Goal: Check status

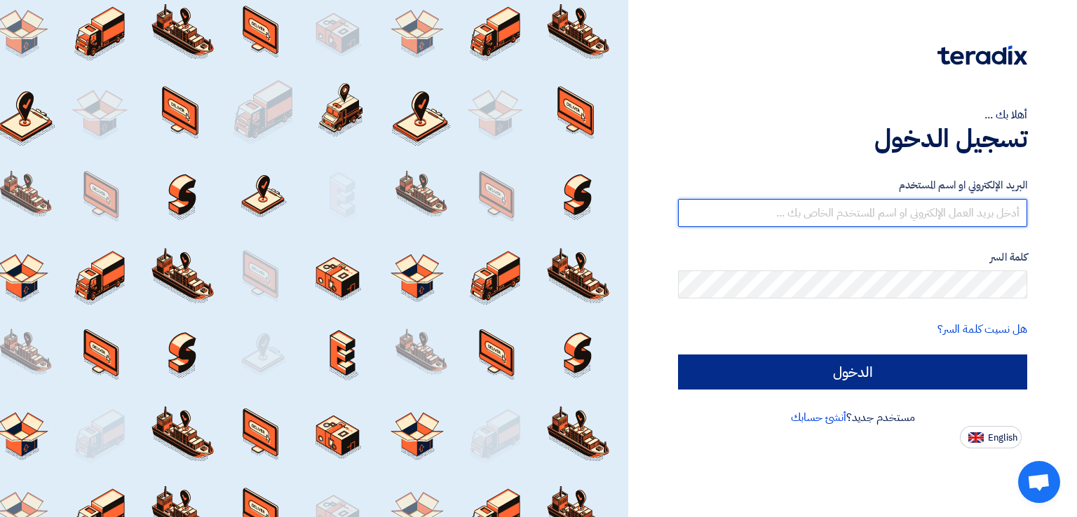
type input "[PERSON_NAME][EMAIL_ADDRESS][DOMAIN_NAME]"
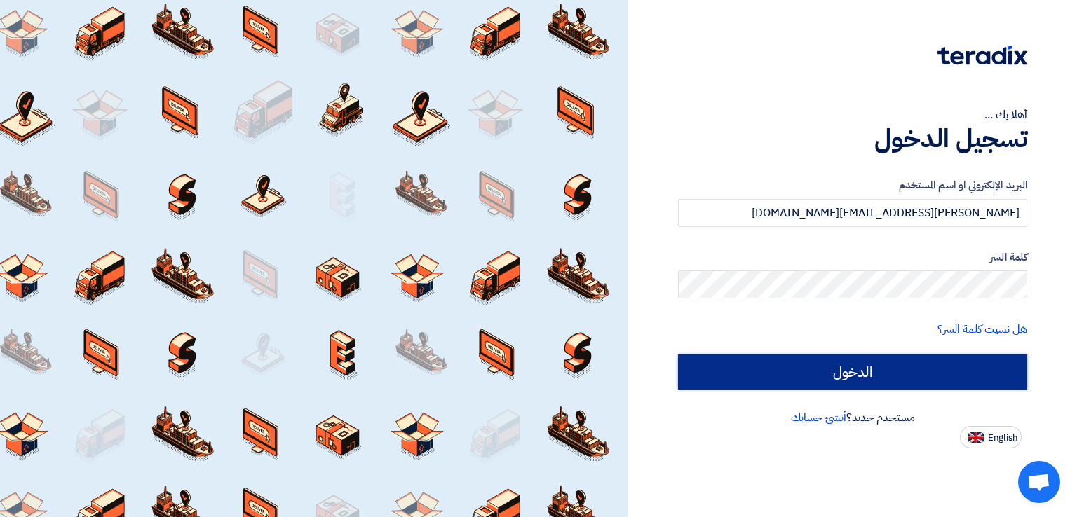
click at [858, 374] on input "الدخول" at bounding box center [852, 372] width 349 height 35
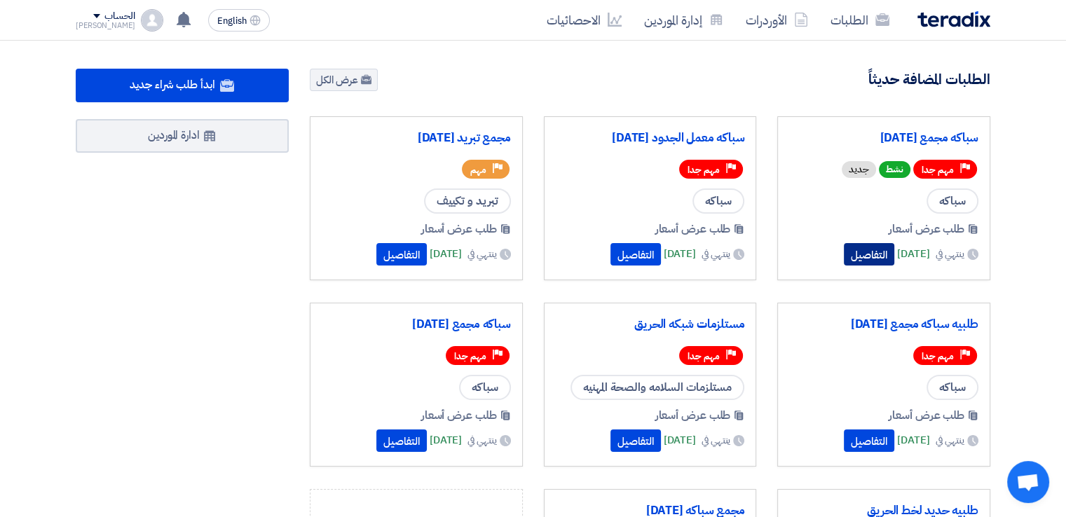
click at [844, 258] on button "التفاصيل" at bounding box center [869, 254] width 50 height 22
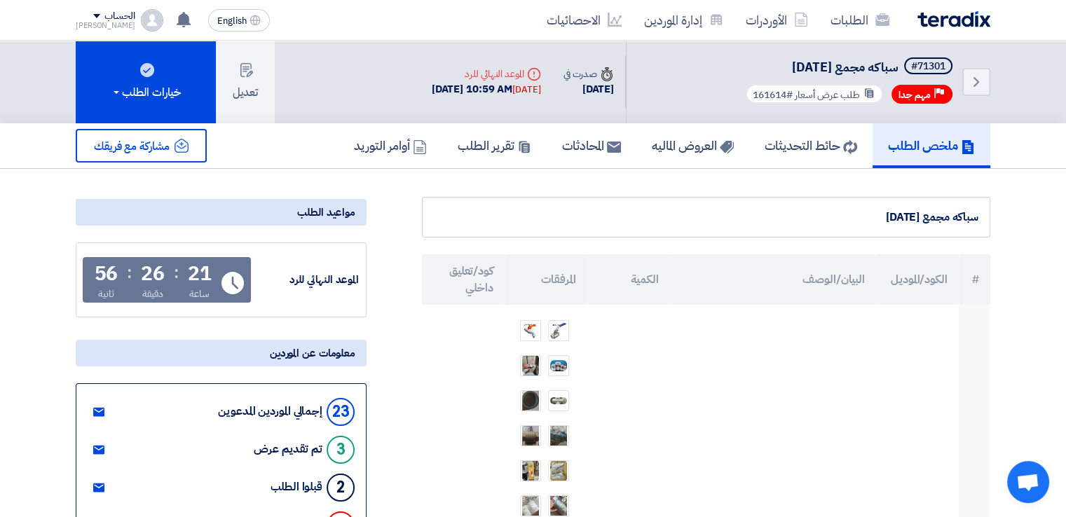
click at [843, 0] on div "الطلبات الأوردرات إدارة الموردين الاحصائيات English EN 19 hours ago" at bounding box center [533, 20] width 936 height 40
click at [869, 22] on link "الطلبات" at bounding box center [860, 20] width 81 height 33
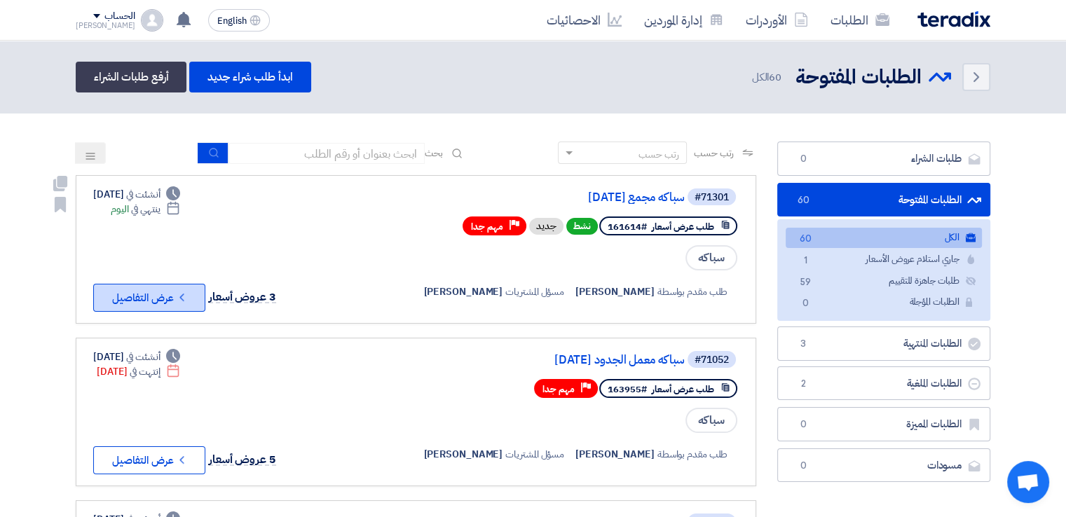
click at [178, 295] on icon "Check details" at bounding box center [181, 297] width 13 height 13
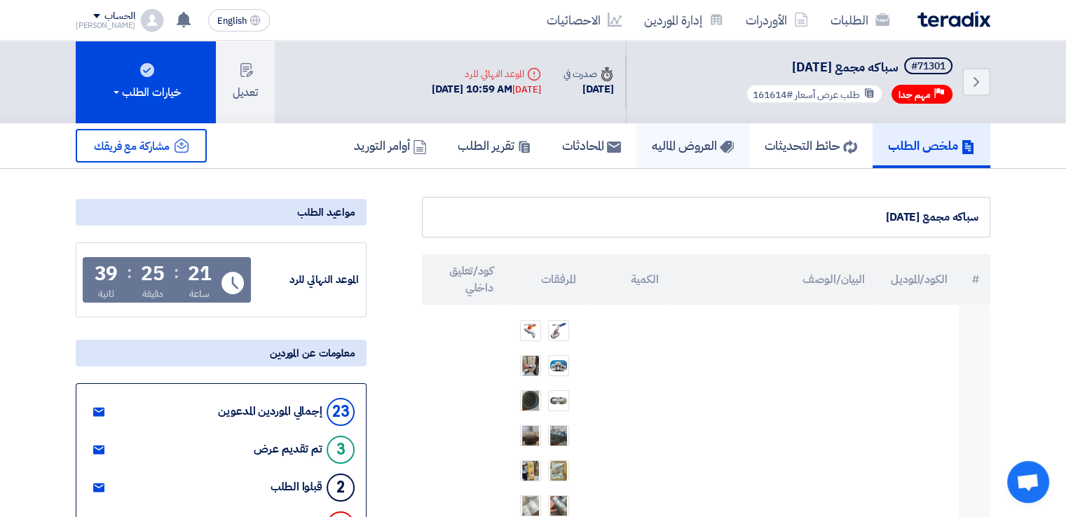
click at [679, 152] on h5 "العروض الماليه" at bounding box center [693, 145] width 82 height 16
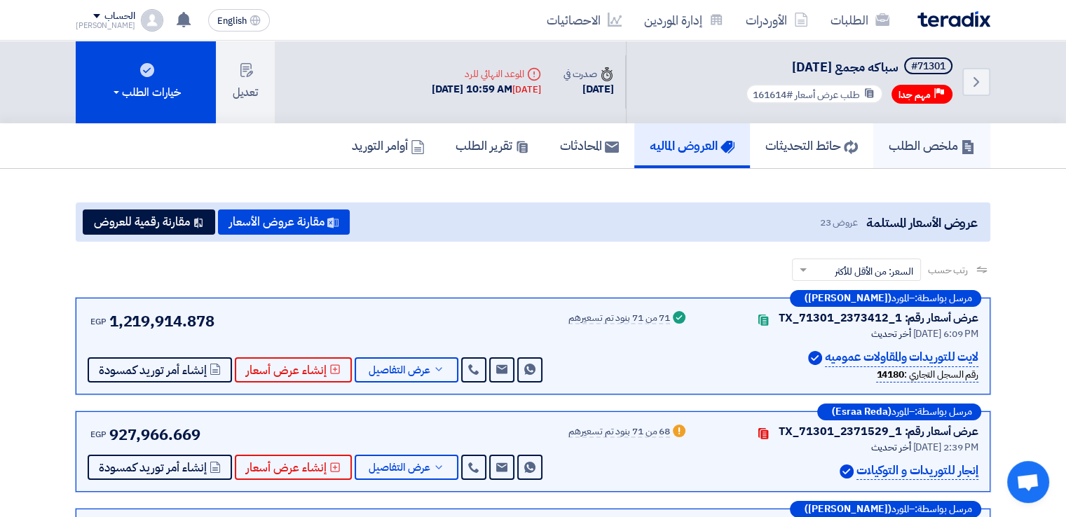
click at [939, 152] on h5 "ملخص الطلب" at bounding box center [932, 145] width 86 height 16
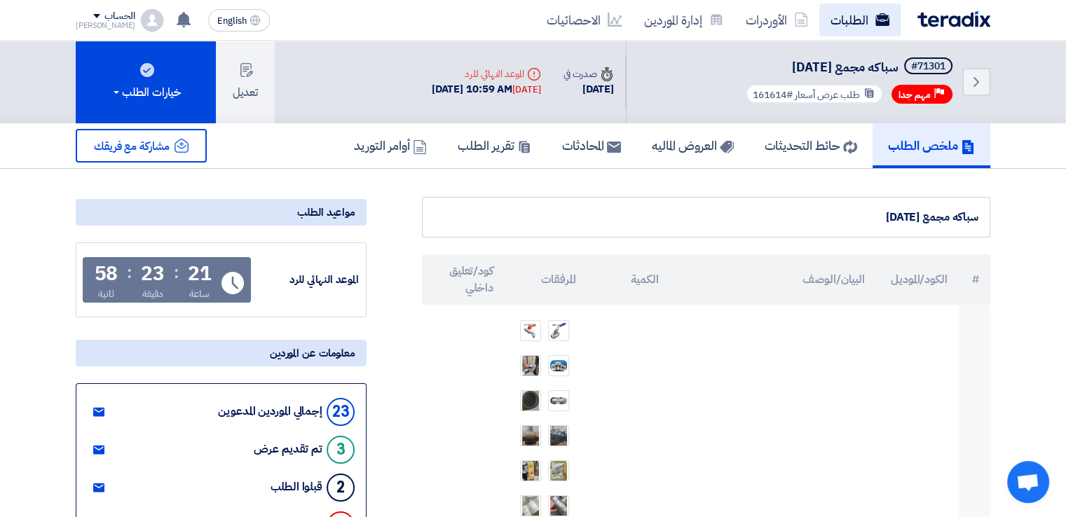
click at [839, 18] on link "الطلبات" at bounding box center [860, 20] width 81 height 33
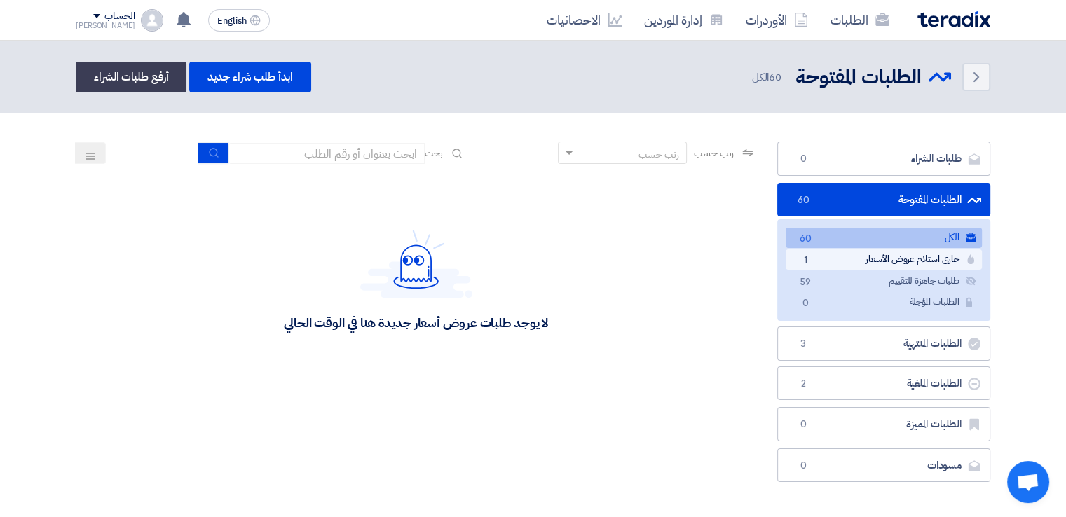
click at [843, 262] on link "جاري استلام عروض الأسعار جاري استلام عروض الأسعار 1" at bounding box center [884, 260] width 196 height 20
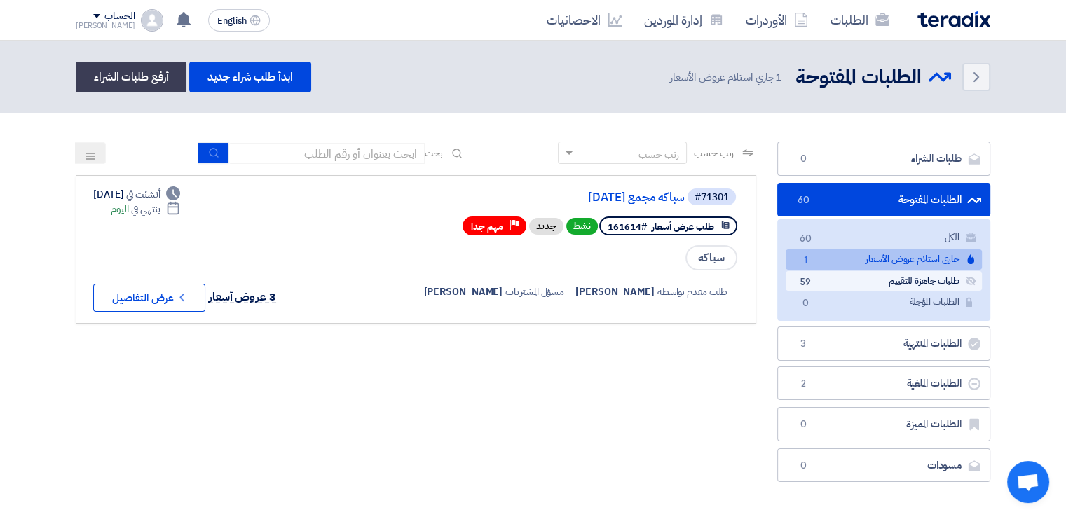
click at [898, 281] on link "طلبات جاهزة للتقييم طلبات جاهزة للتقييم 59" at bounding box center [884, 281] width 196 height 20
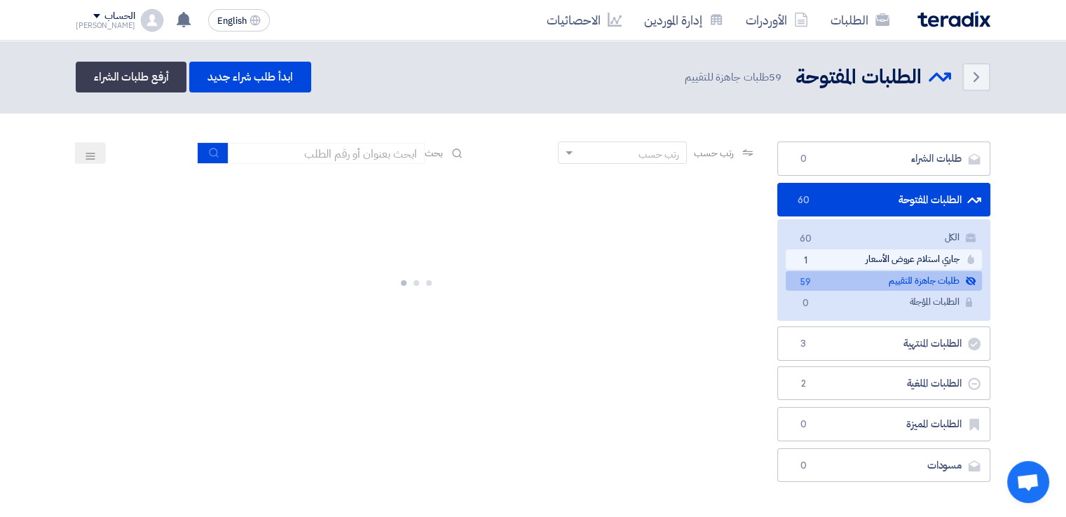
click at [881, 250] on link "جاري استلام عروض الأسعار جاري استلام عروض الأسعار 1" at bounding box center [884, 260] width 196 height 20
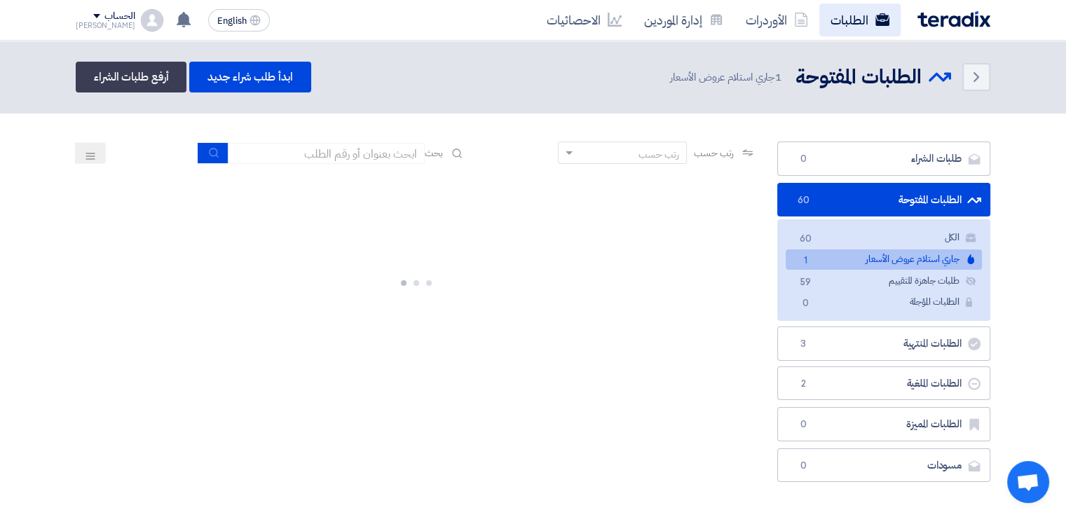
click at [862, 24] on link "الطلبات" at bounding box center [860, 20] width 81 height 33
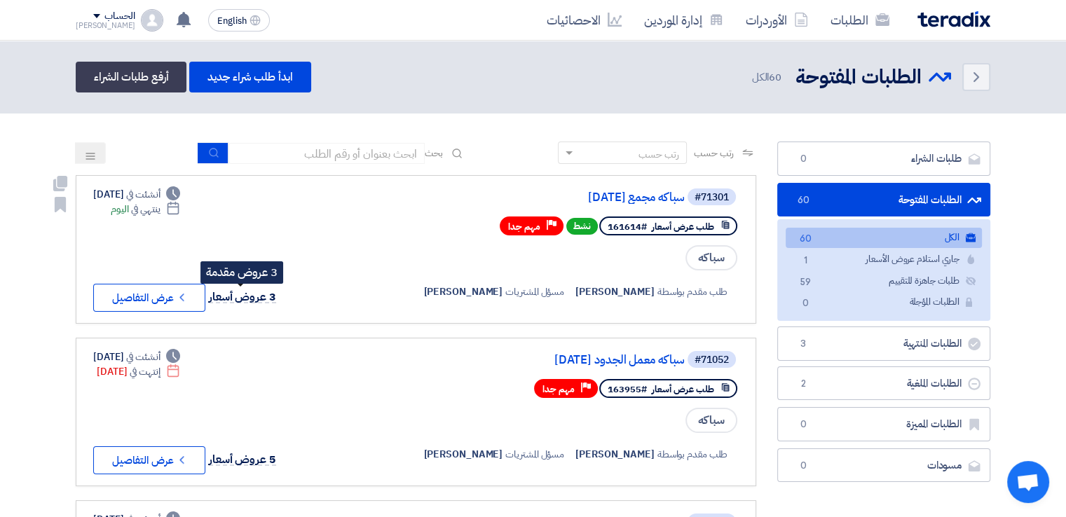
click at [265, 300] on span "3 عروض أسعار" at bounding box center [242, 297] width 67 height 17
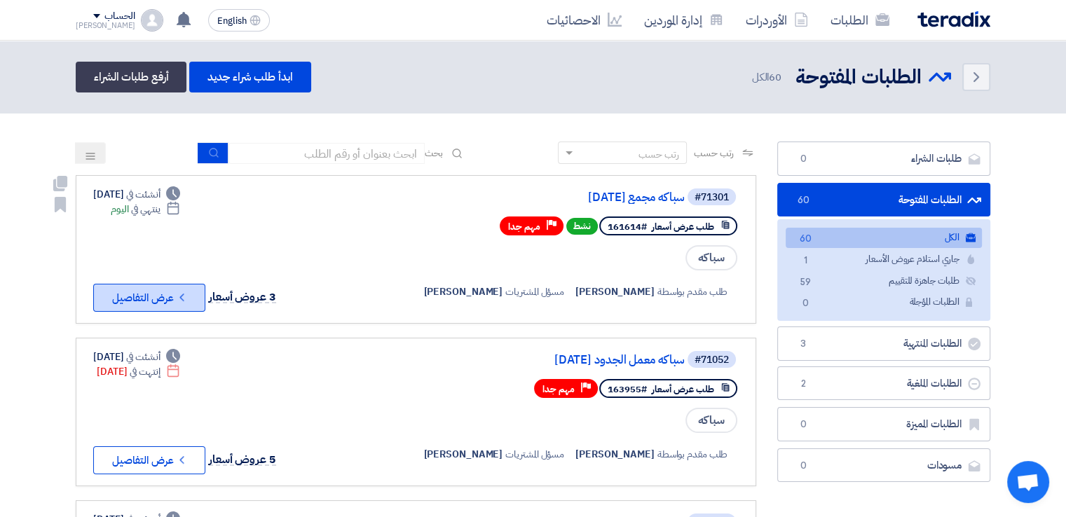
click at [166, 302] on button "Check details عرض التفاصيل" at bounding box center [149, 298] width 112 height 28
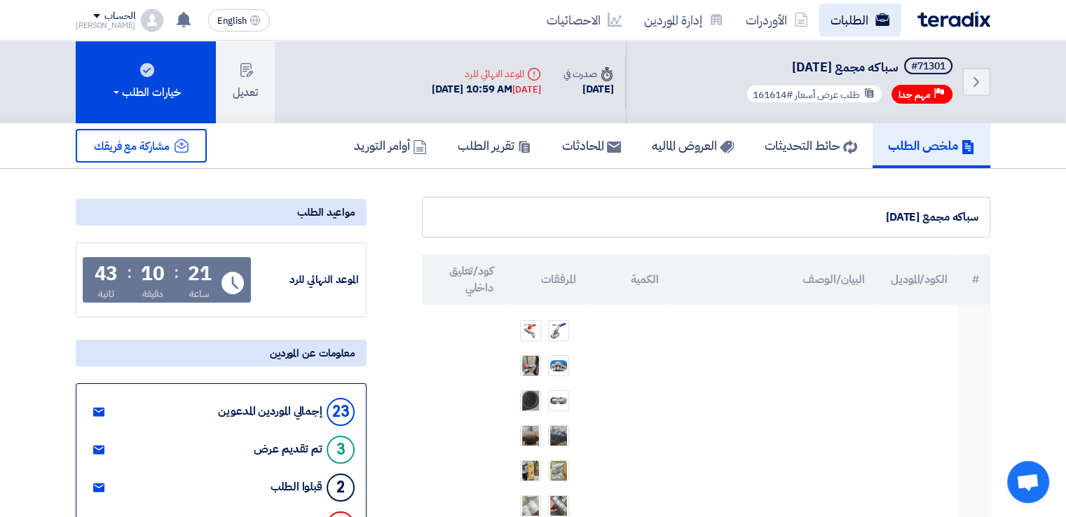
click at [862, 18] on link "الطلبات" at bounding box center [860, 20] width 81 height 33
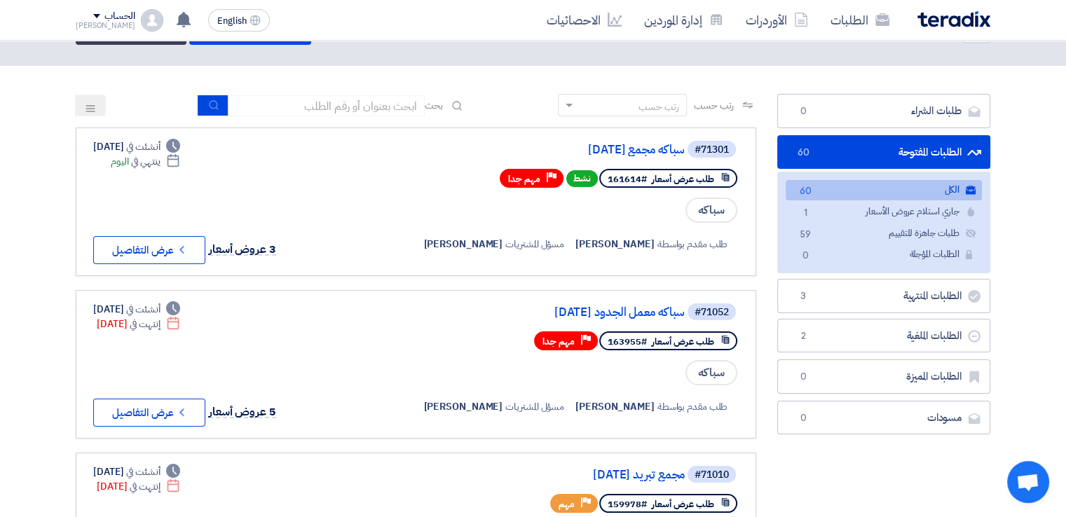
scroll to position [70, 0]
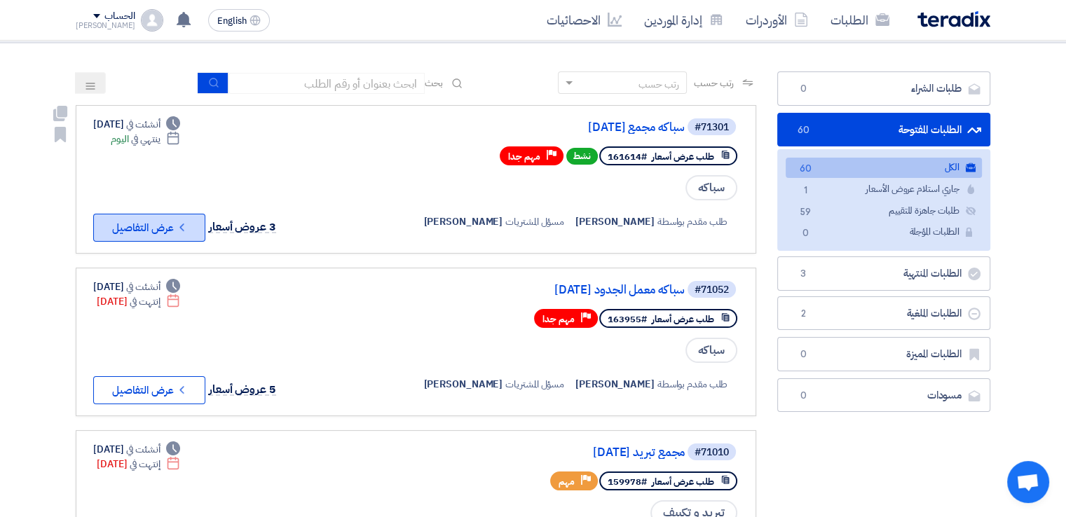
click at [147, 222] on button "Check details عرض التفاصيل" at bounding box center [149, 228] width 112 height 28
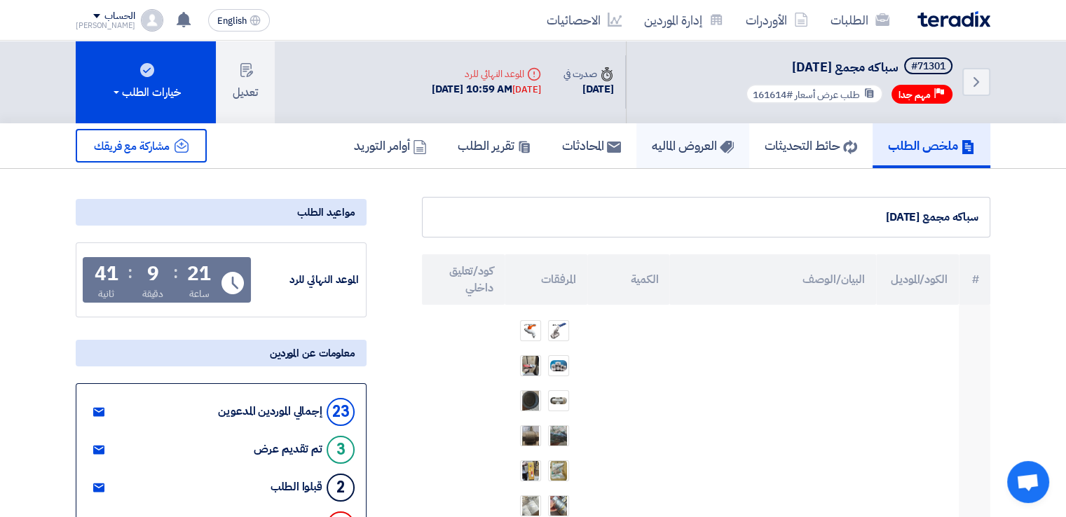
click at [677, 131] on link "العروض الماليه" at bounding box center [693, 145] width 113 height 45
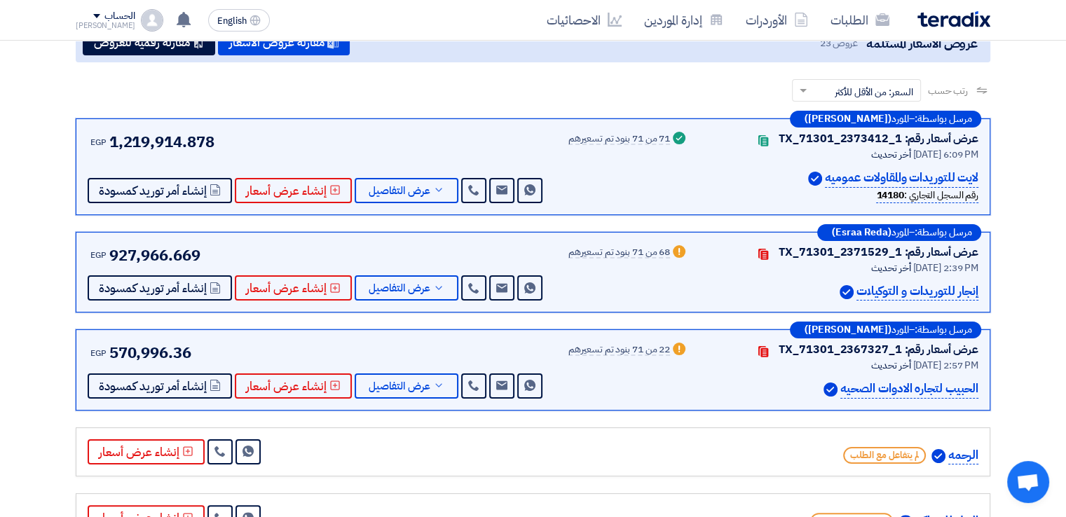
scroll to position [210, 0]
